Goal: Task Accomplishment & Management: Use online tool/utility

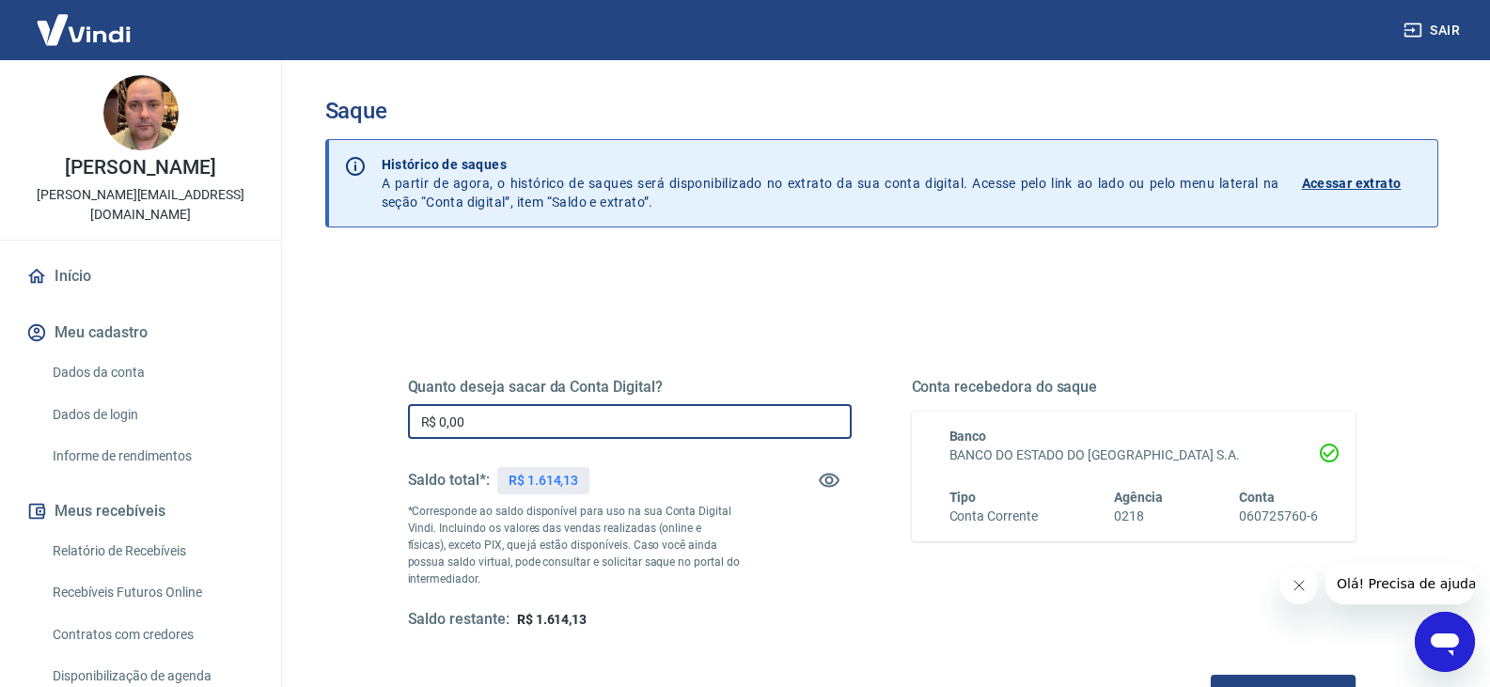
click at [511, 424] on input "R$ 0,00" at bounding box center [630, 421] width 444 height 35
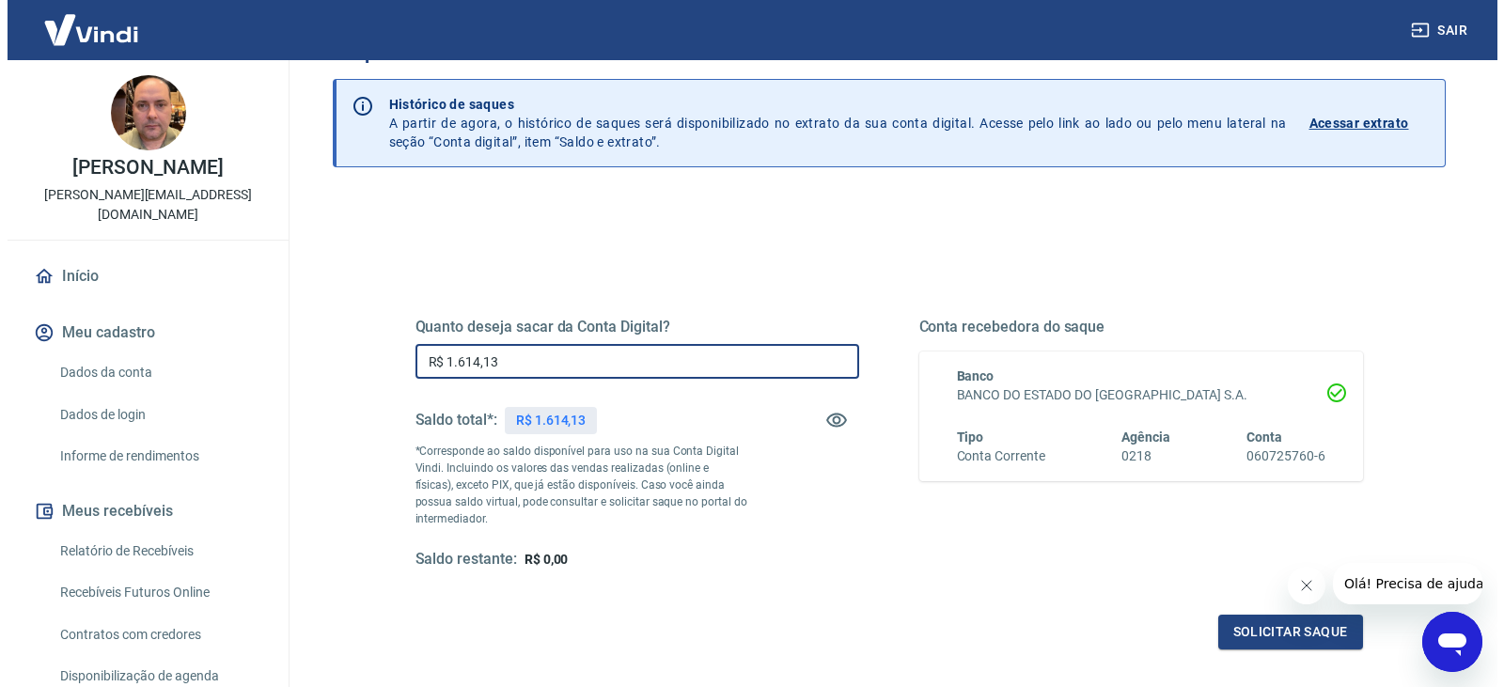
scroll to position [94, 0]
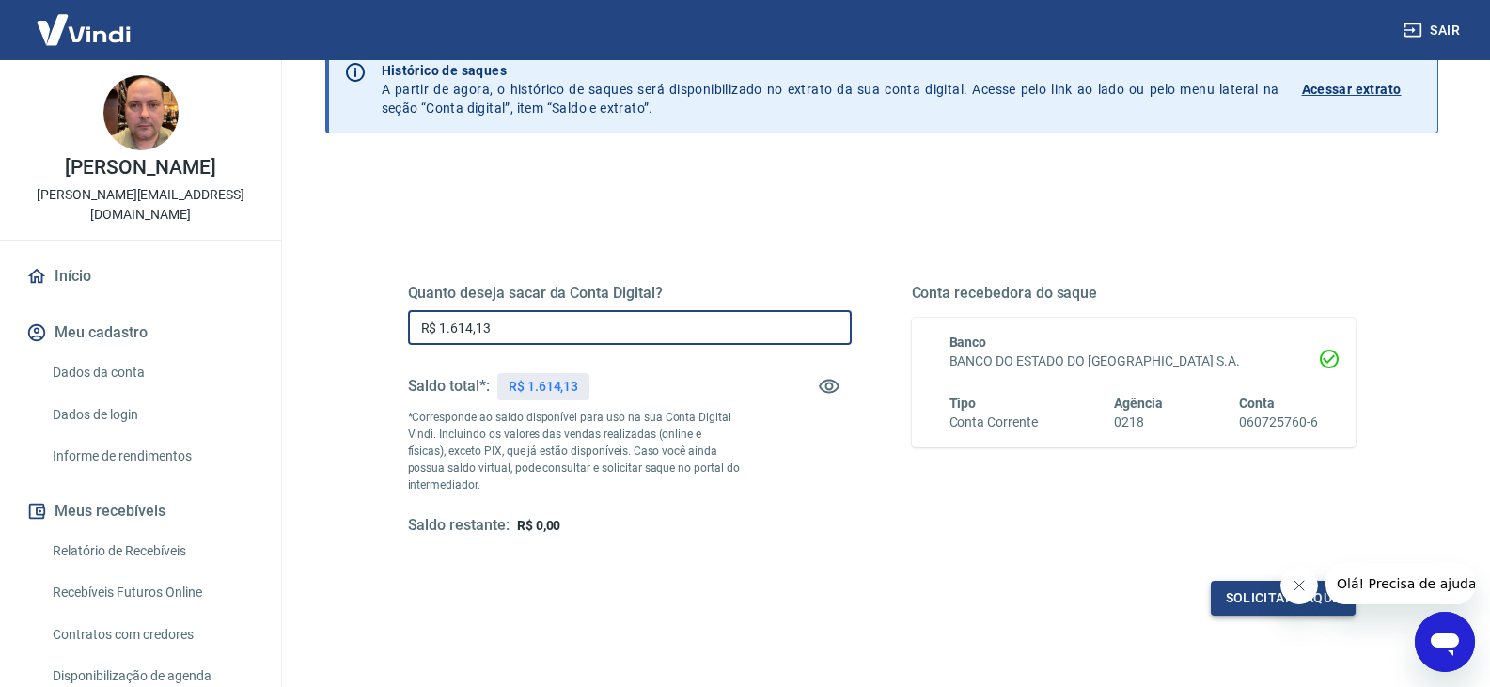
type input "R$ 1.614,13"
click at [1246, 592] on button "Solicitar saque" at bounding box center [1283, 598] width 145 height 35
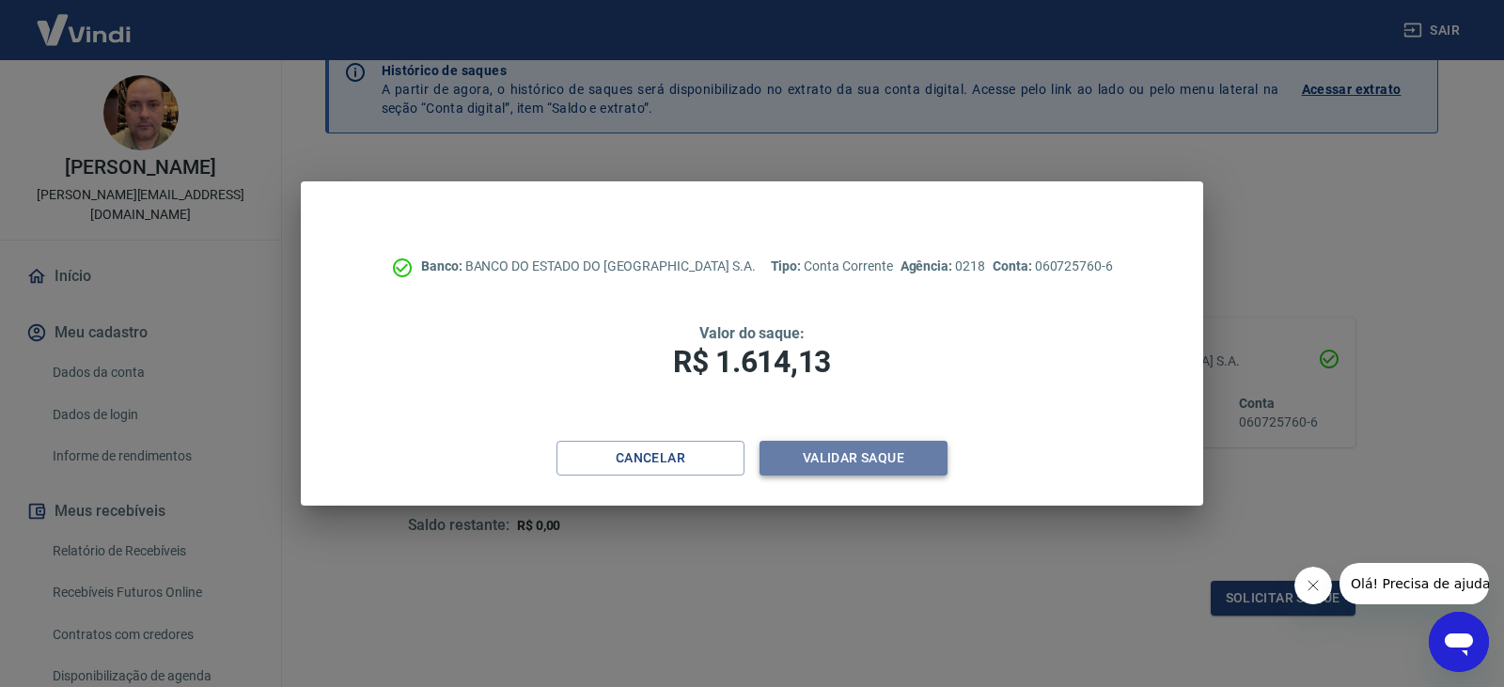
click at [806, 458] on button "Validar saque" at bounding box center [854, 458] width 188 height 35
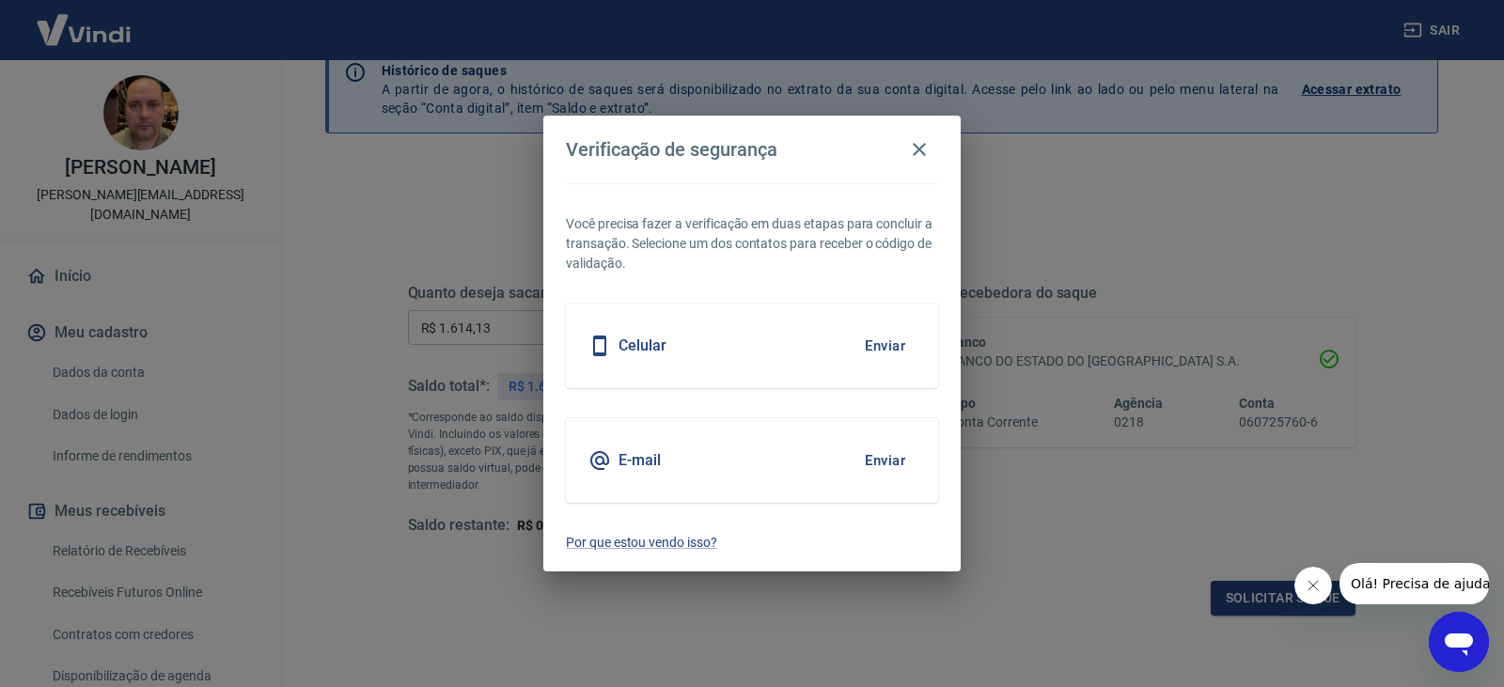
click at [904, 347] on button "Enviar" at bounding box center [885, 345] width 61 height 39
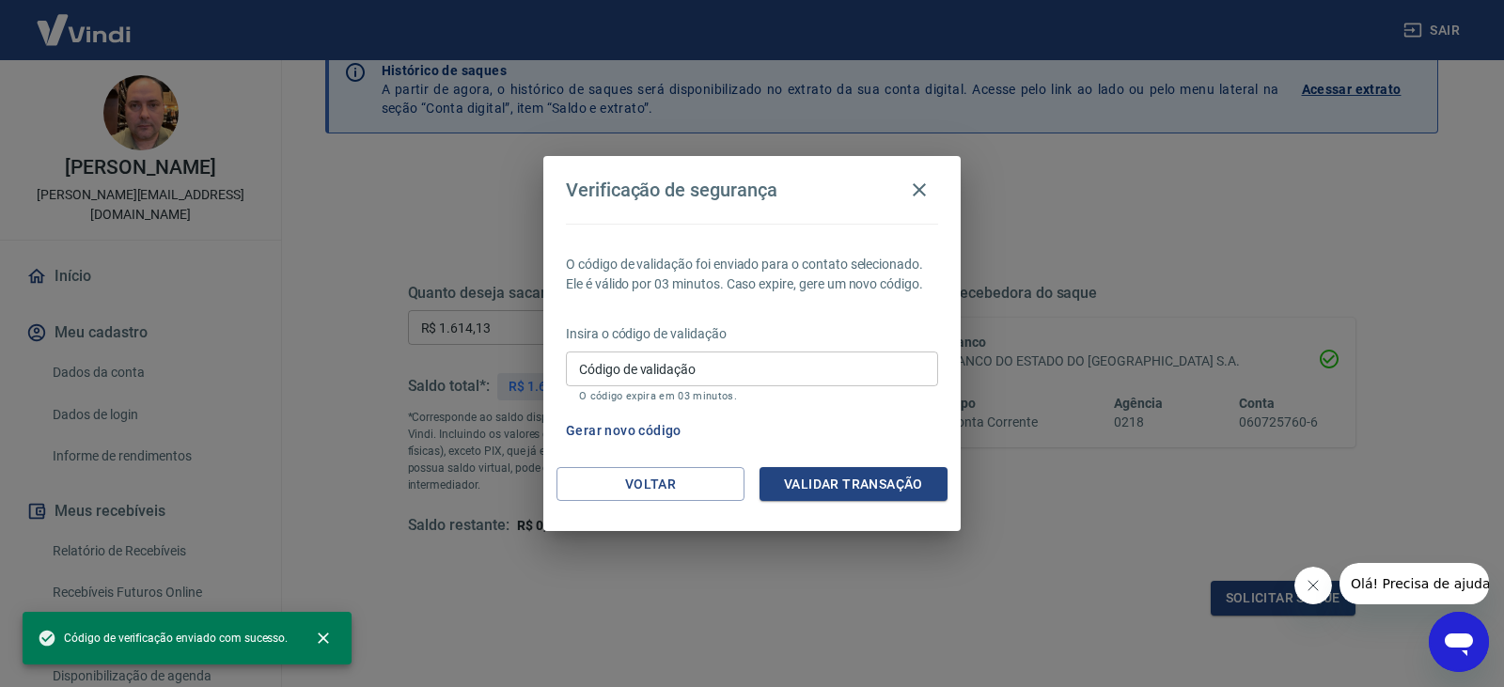
click at [786, 360] on input "Código de validação" at bounding box center [752, 369] width 372 height 35
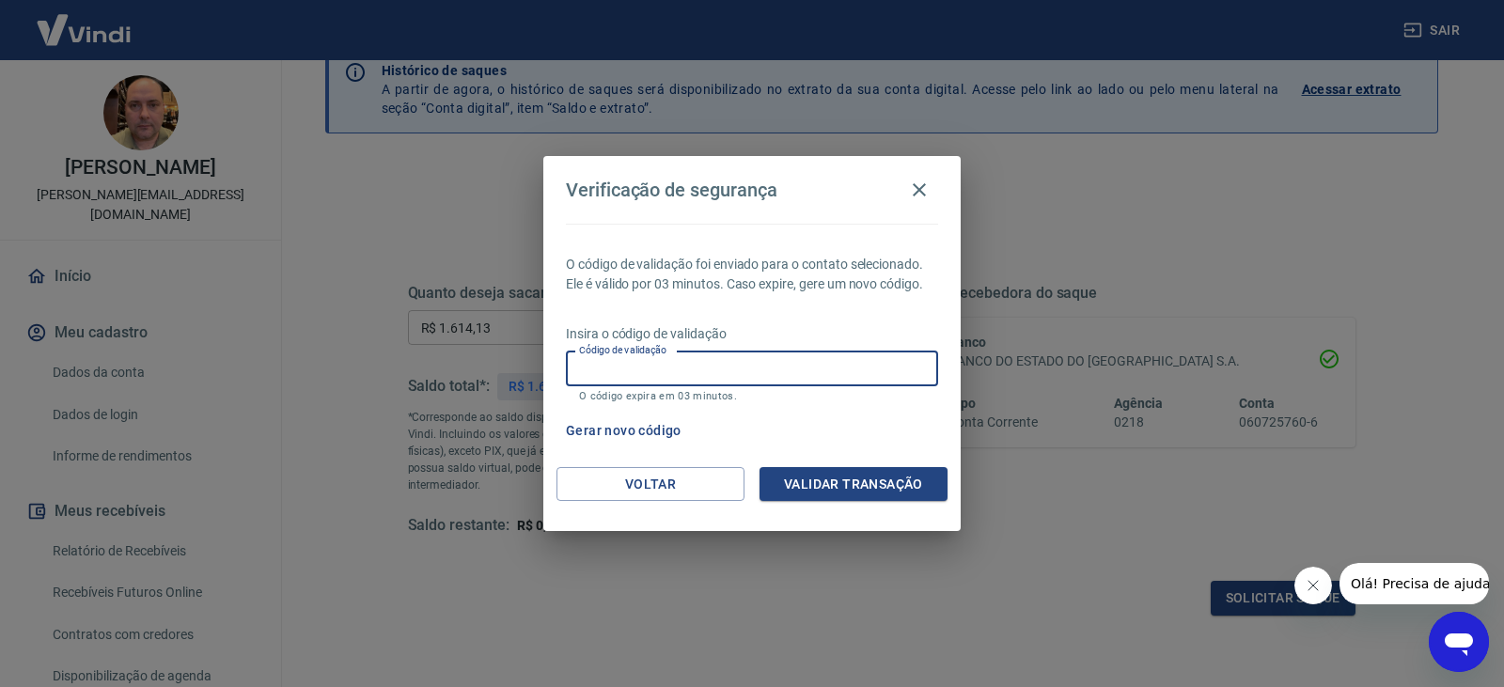
click at [719, 363] on input "Código de validação" at bounding box center [752, 369] width 372 height 35
type input "202323"
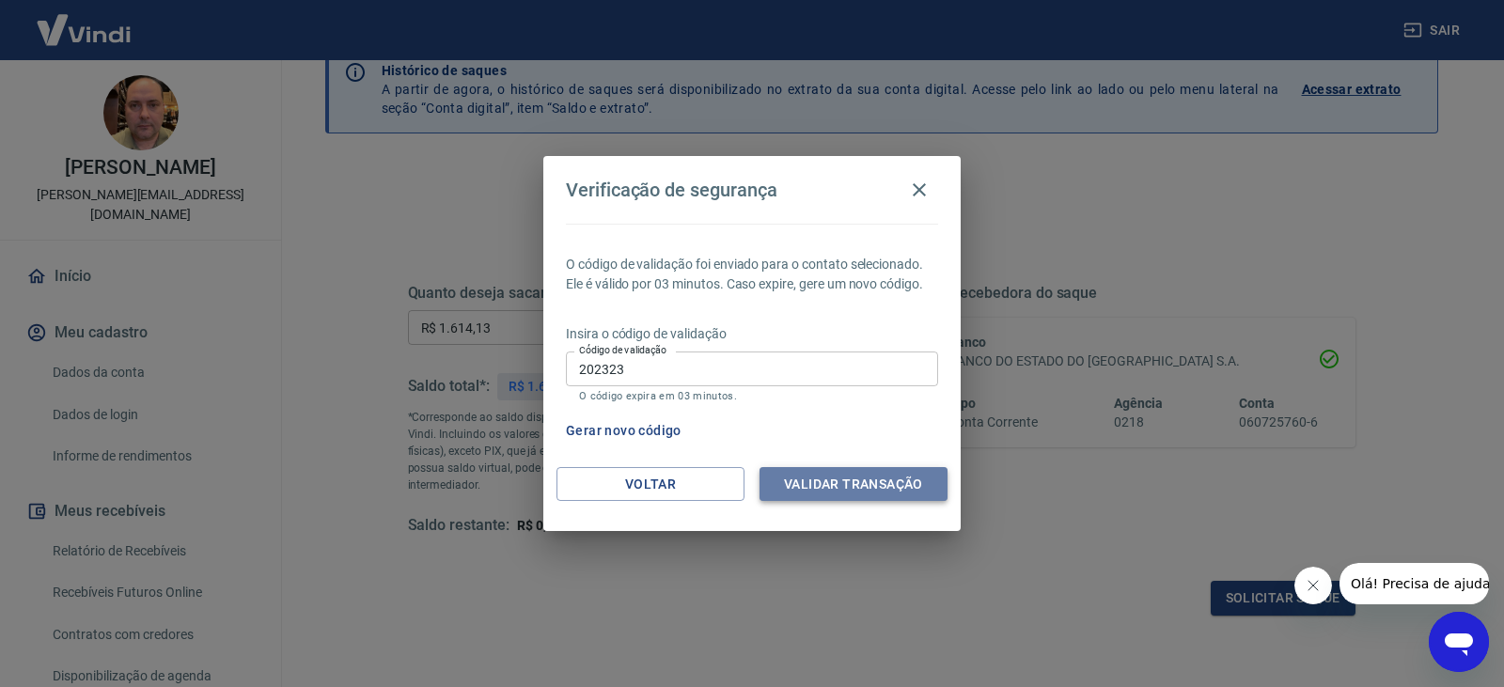
click at [854, 475] on button "Validar transação" at bounding box center [854, 484] width 188 height 35
